Goal: Information Seeking & Learning: Understand process/instructions

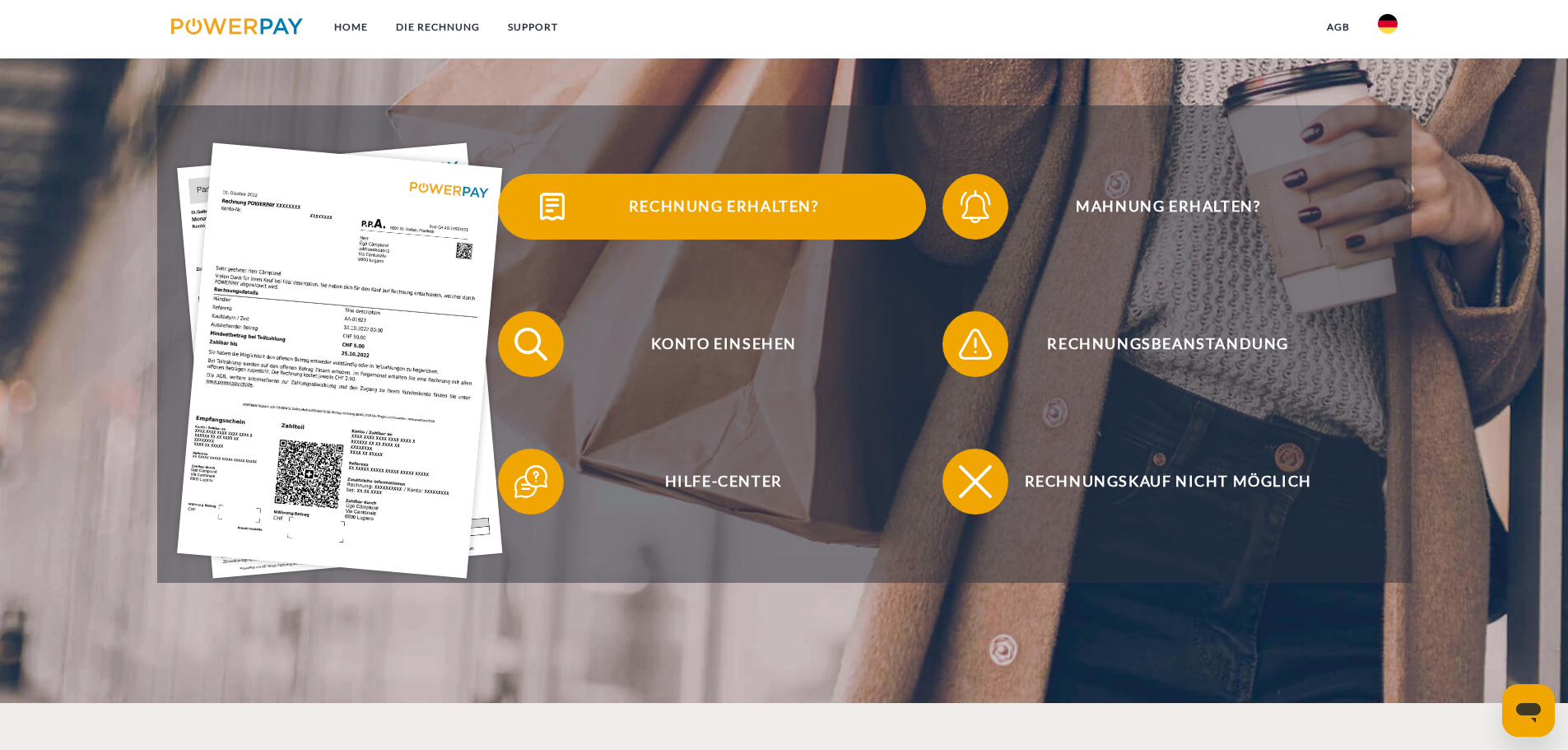
scroll to position [411, 0]
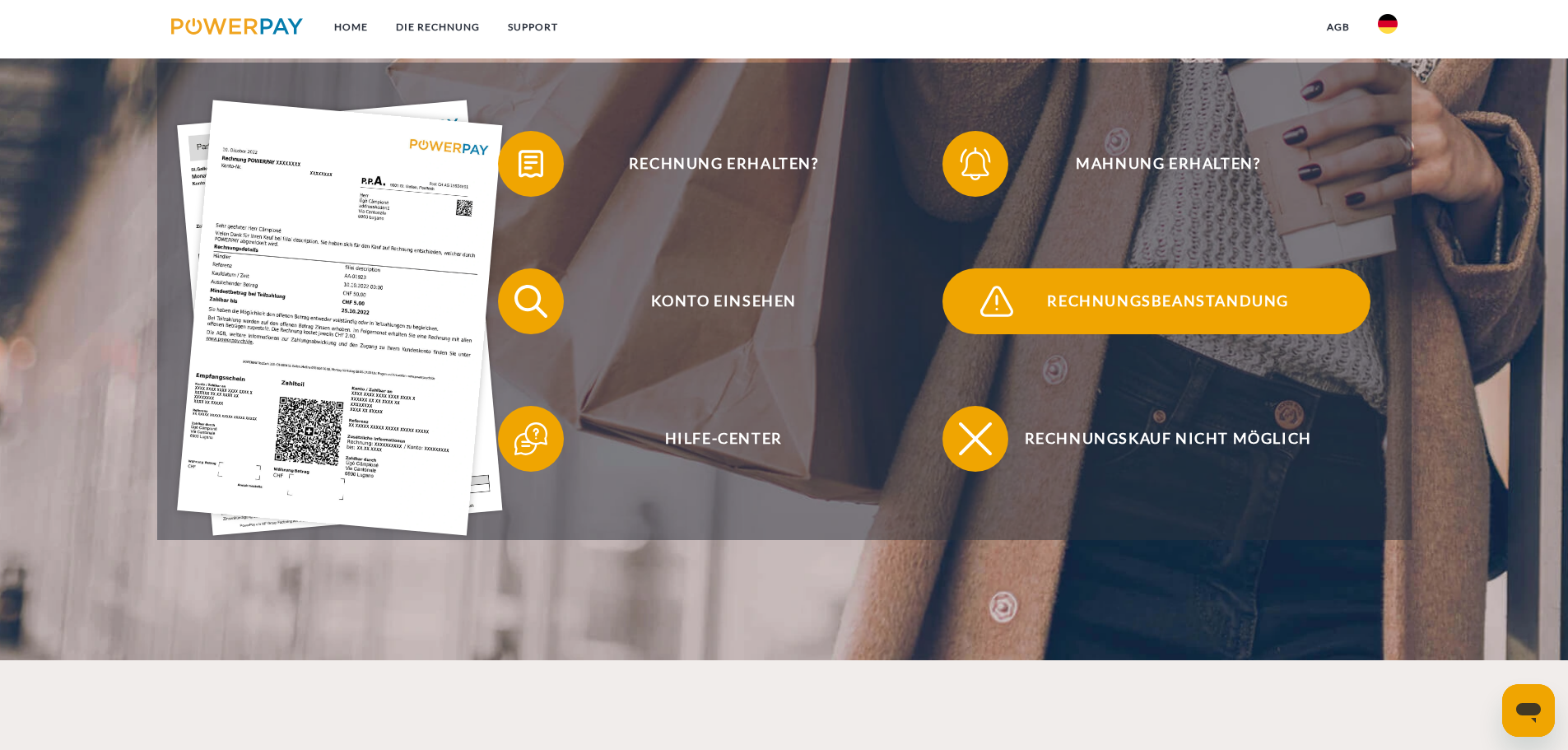
click at [1200, 303] on span "Rechnungsbeanstandung" at bounding box center [1168, 301] width 404 height 66
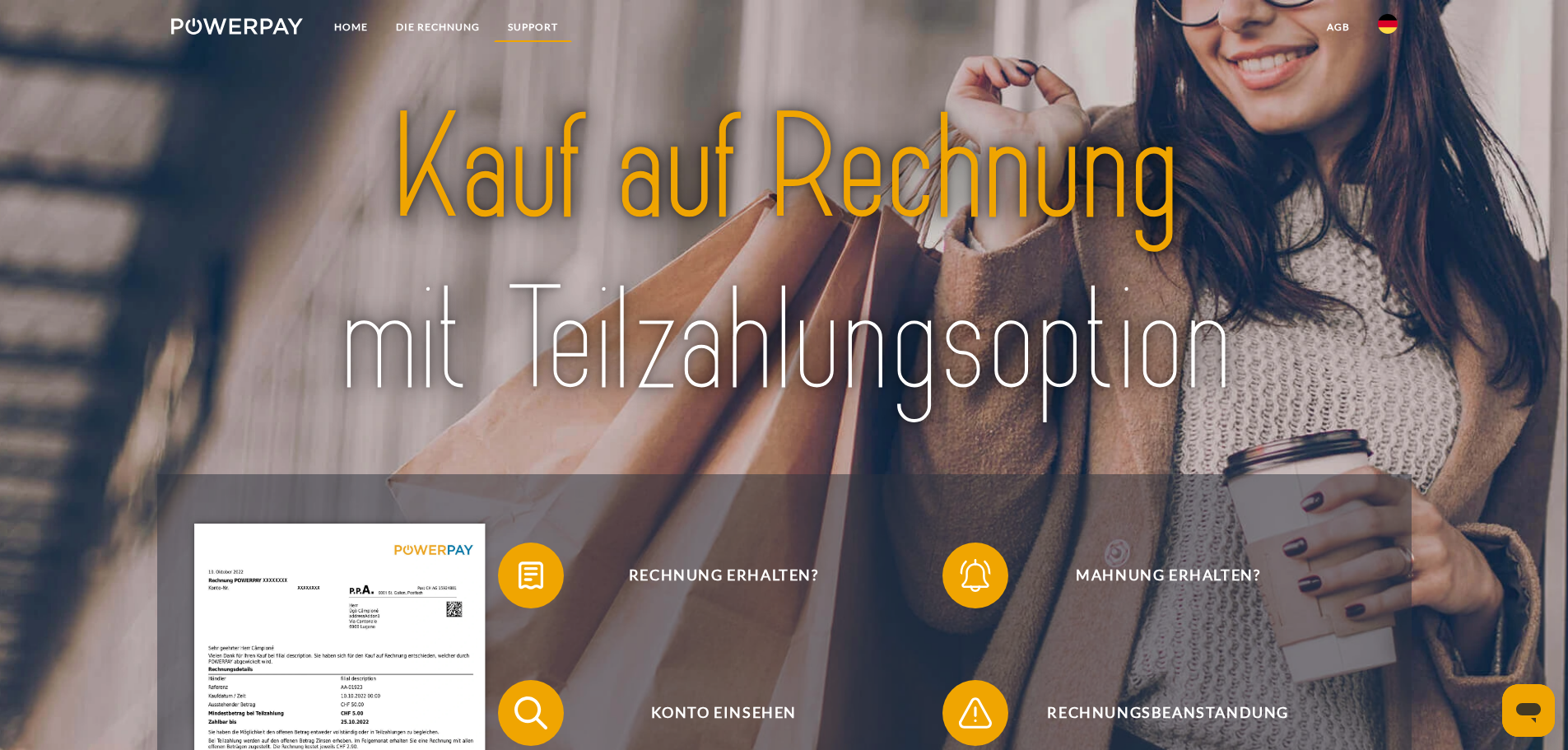
click at [545, 23] on link "SUPPORT" at bounding box center [533, 27] width 78 height 29
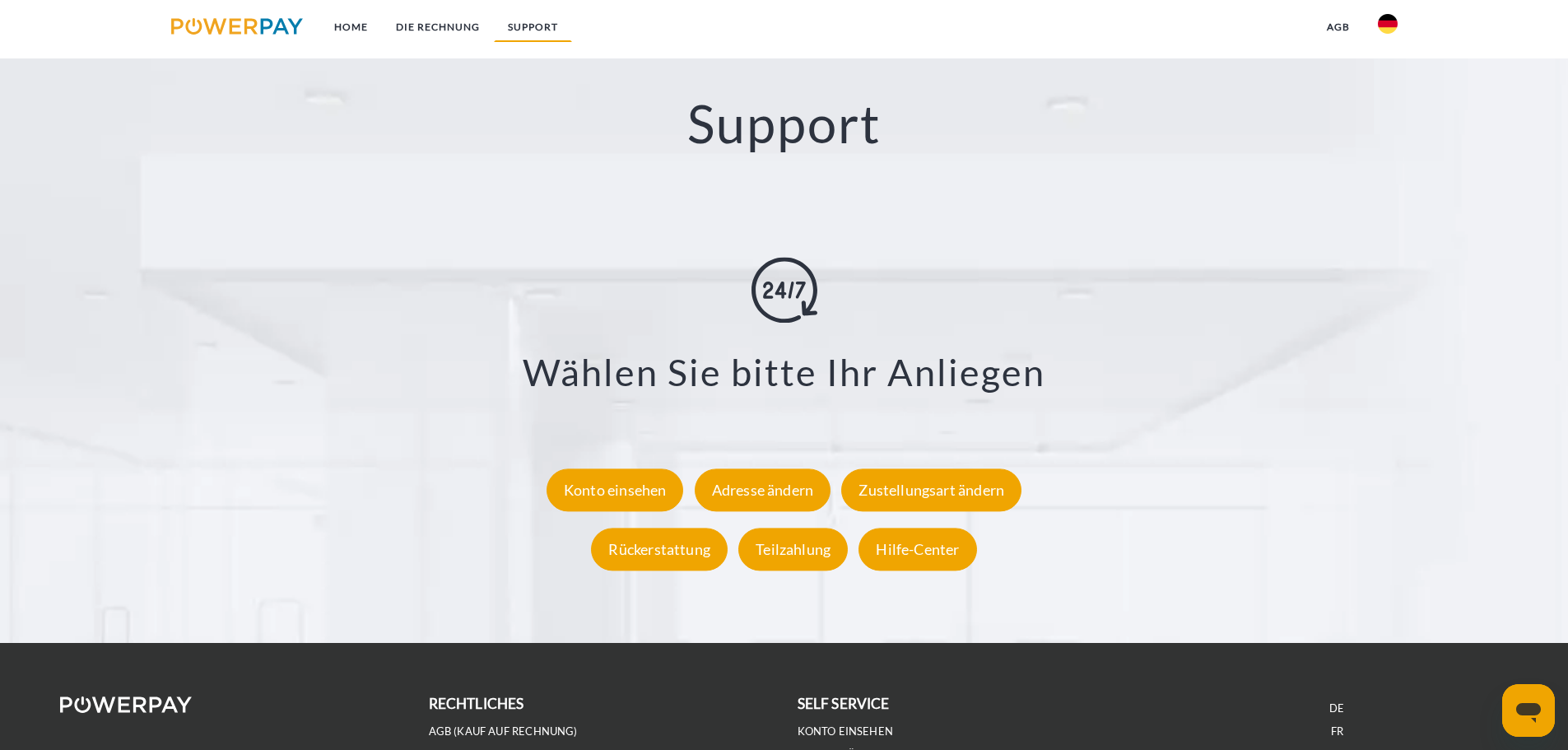
scroll to position [2887, 0]
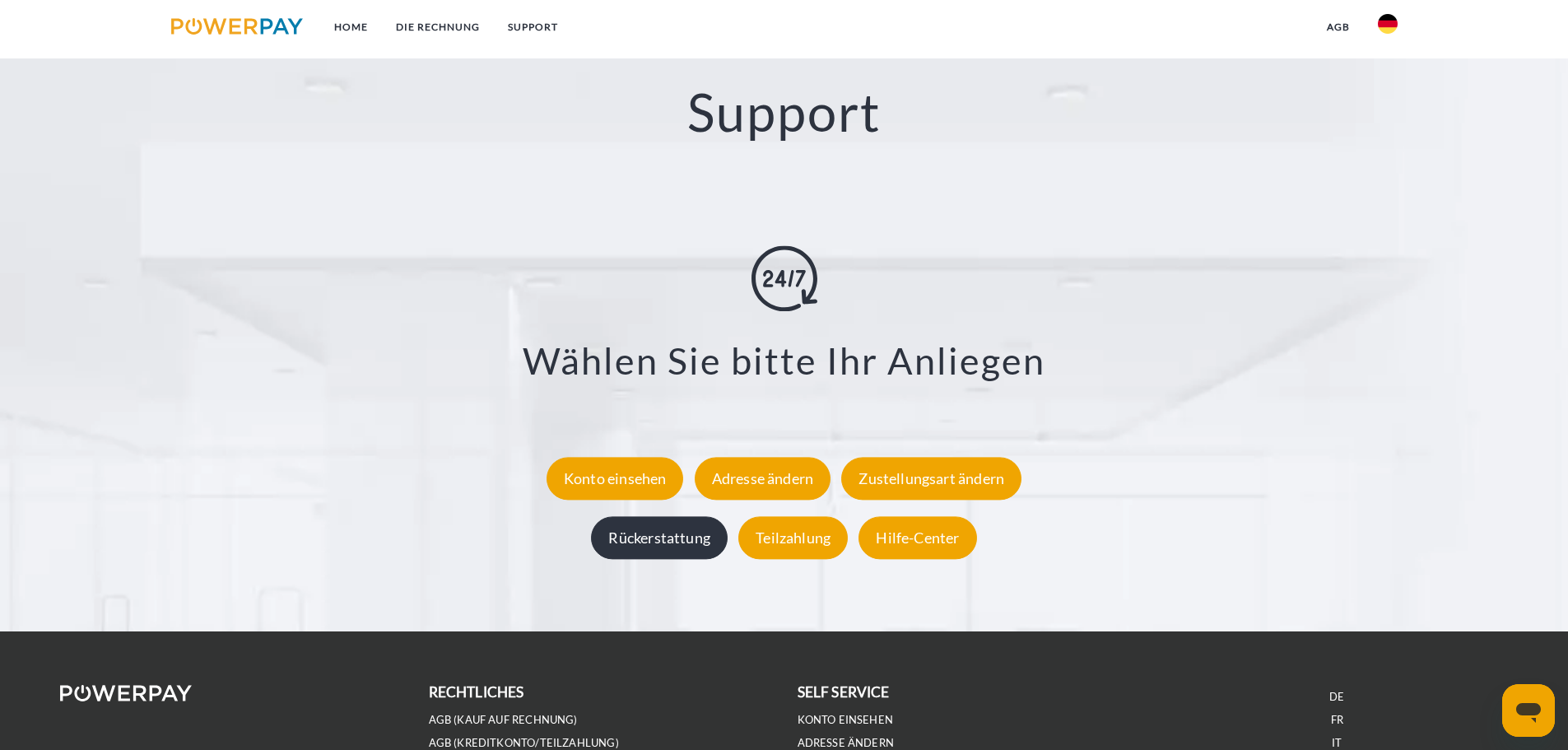
click at [705, 541] on div "Rückerstattung" at bounding box center [660, 538] width 137 height 43
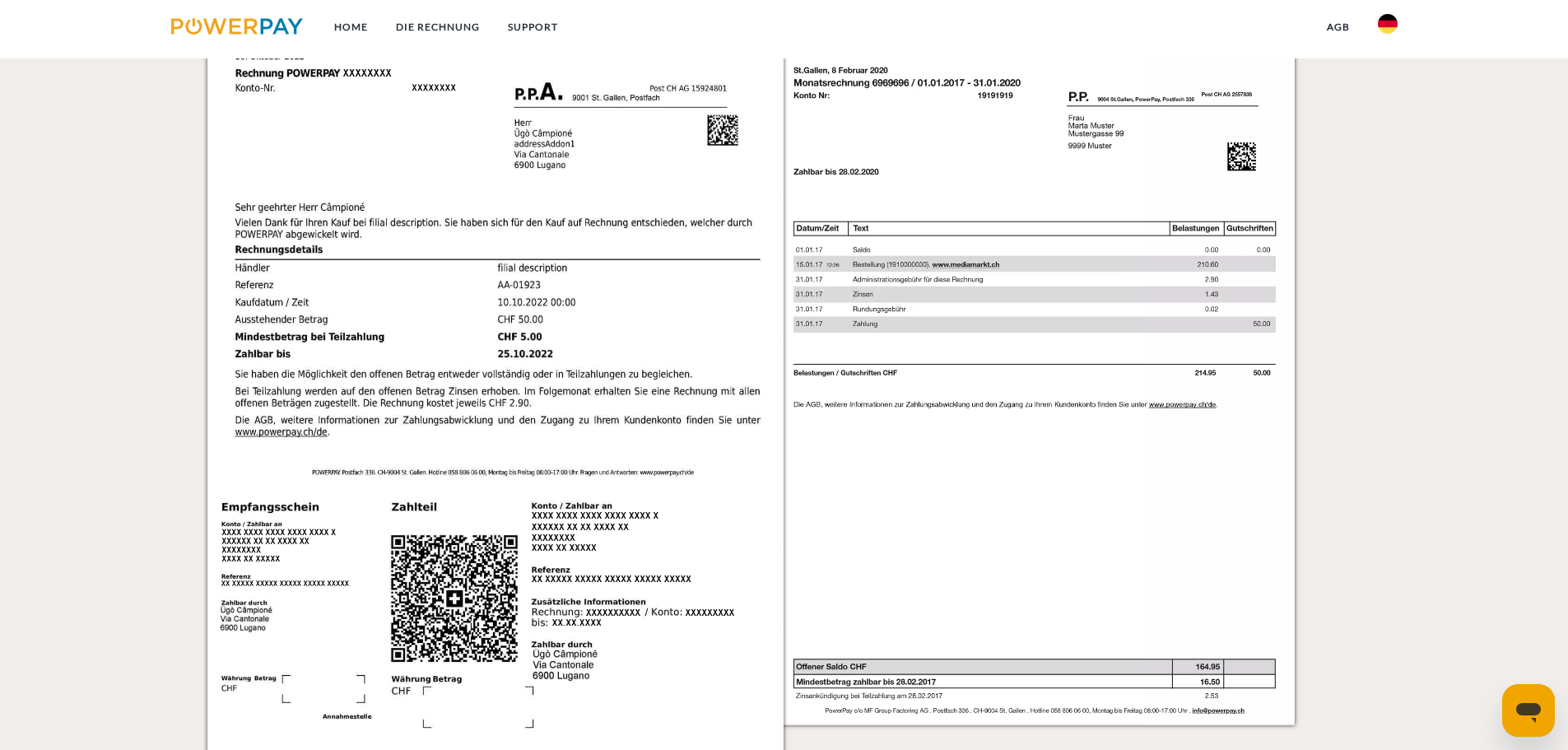
scroll to position [1570, 0]
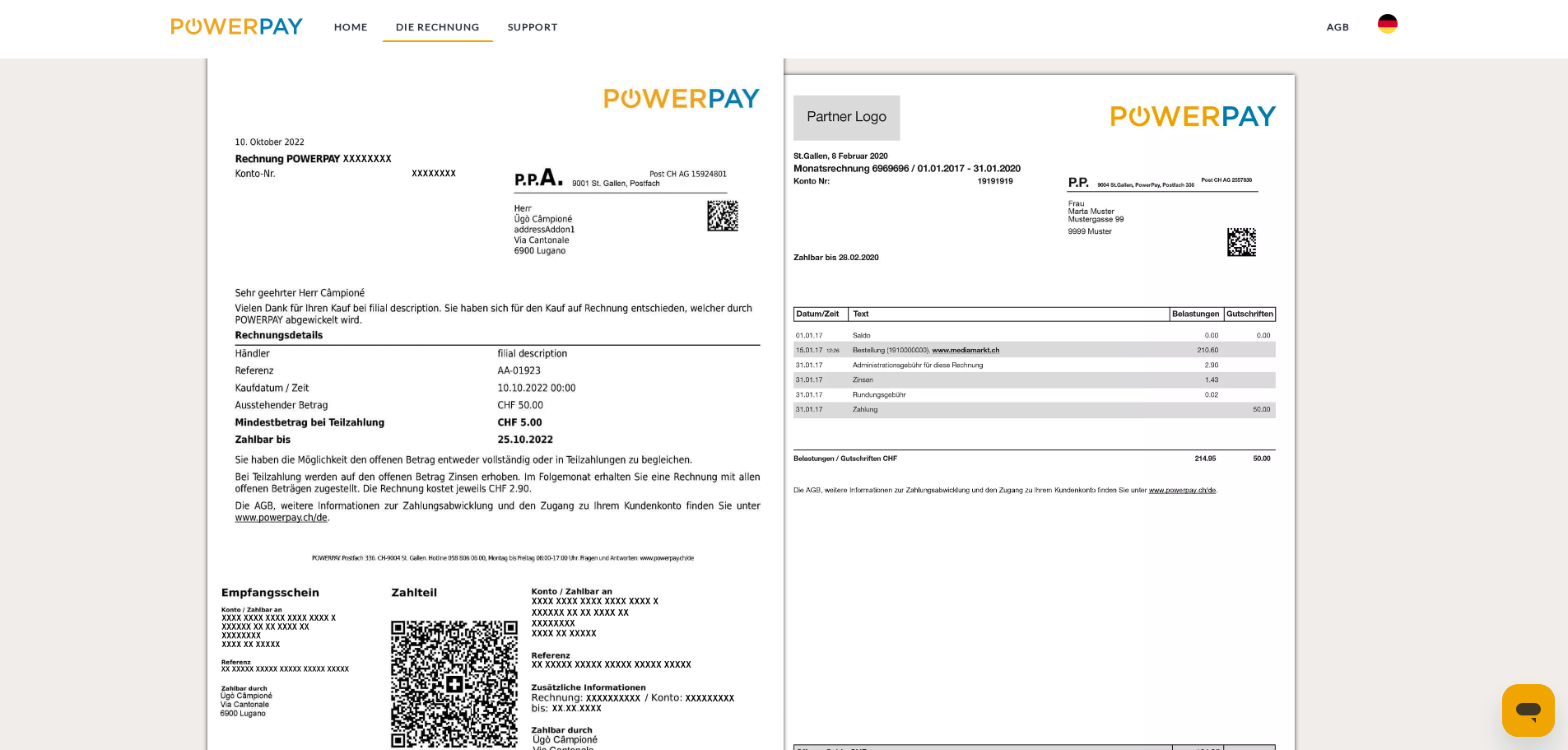
click at [451, 23] on link "DIE RECHNUNG" at bounding box center [438, 27] width 112 height 29
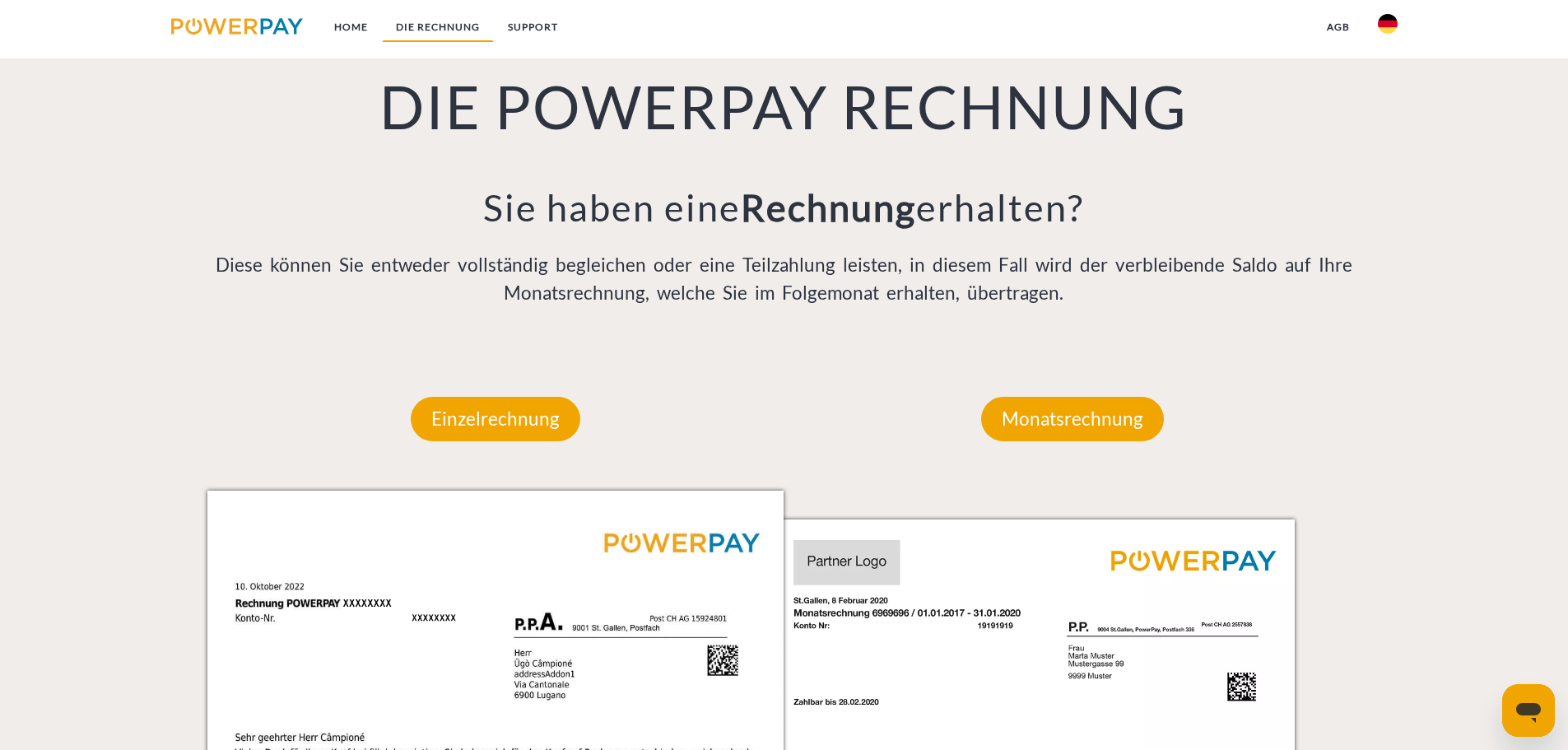
scroll to position [1074, 0]
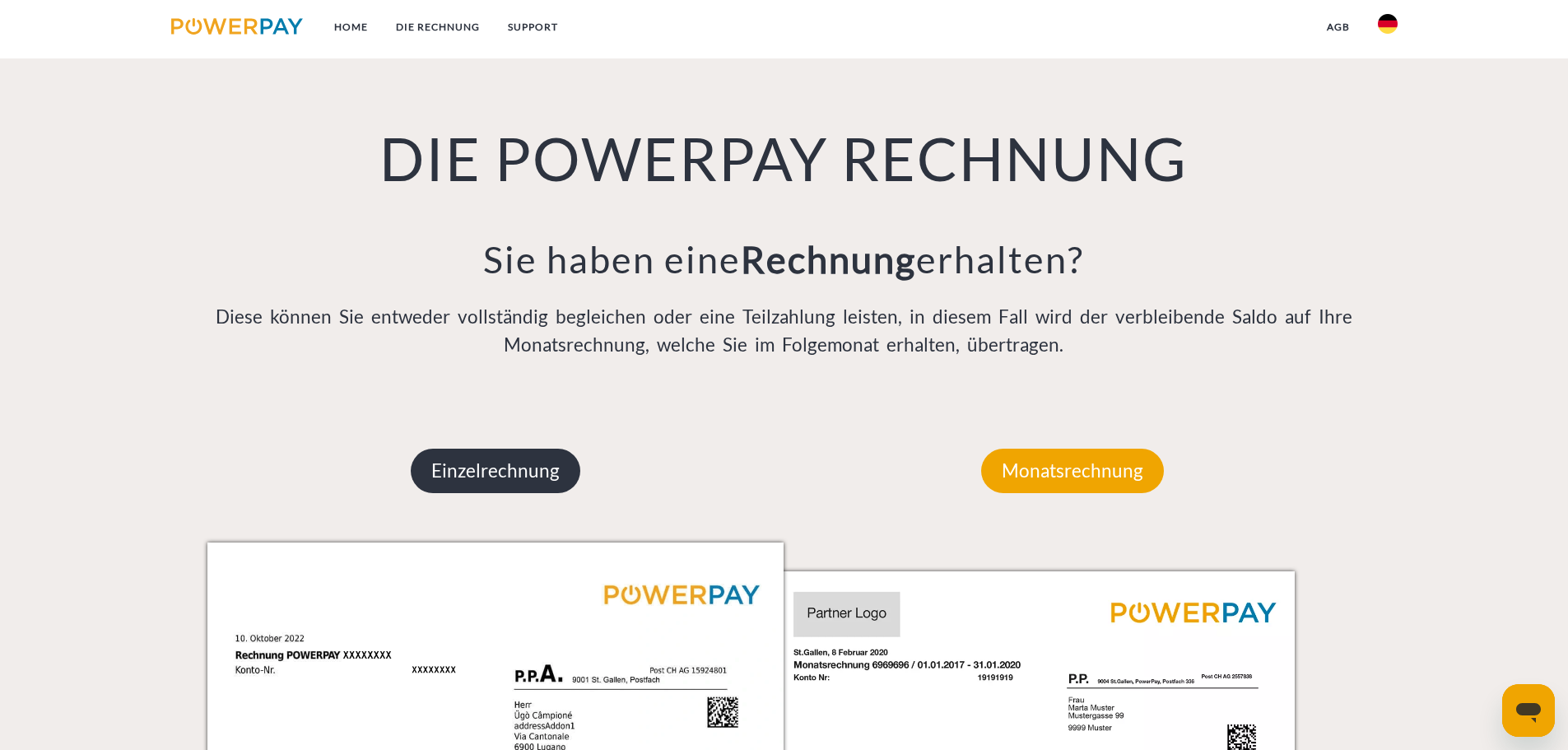
click at [487, 462] on p "Einzelrechnung" at bounding box center [495, 470] width 169 height 44
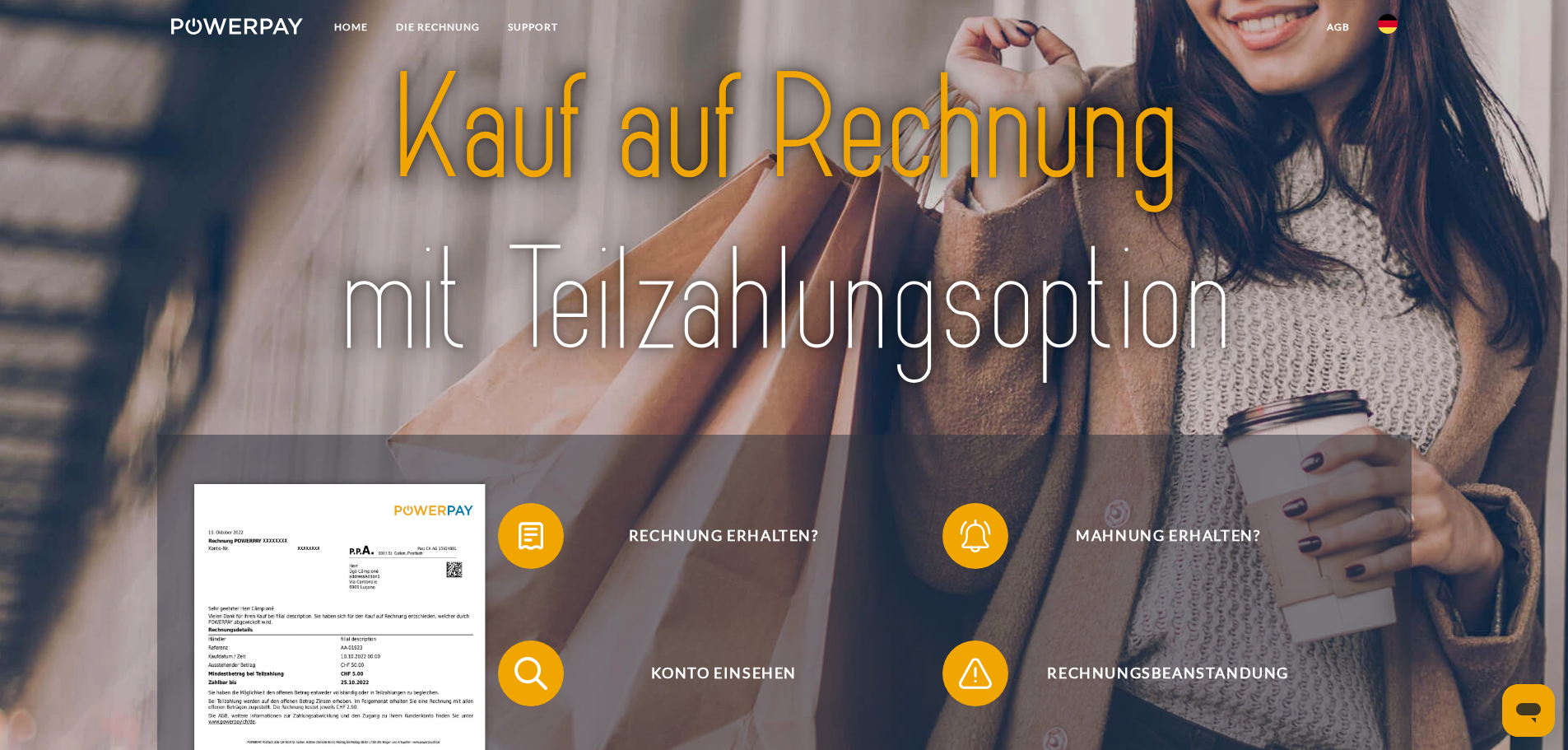
scroll to position [0, 0]
